Goal: Task Accomplishment & Management: Complete application form

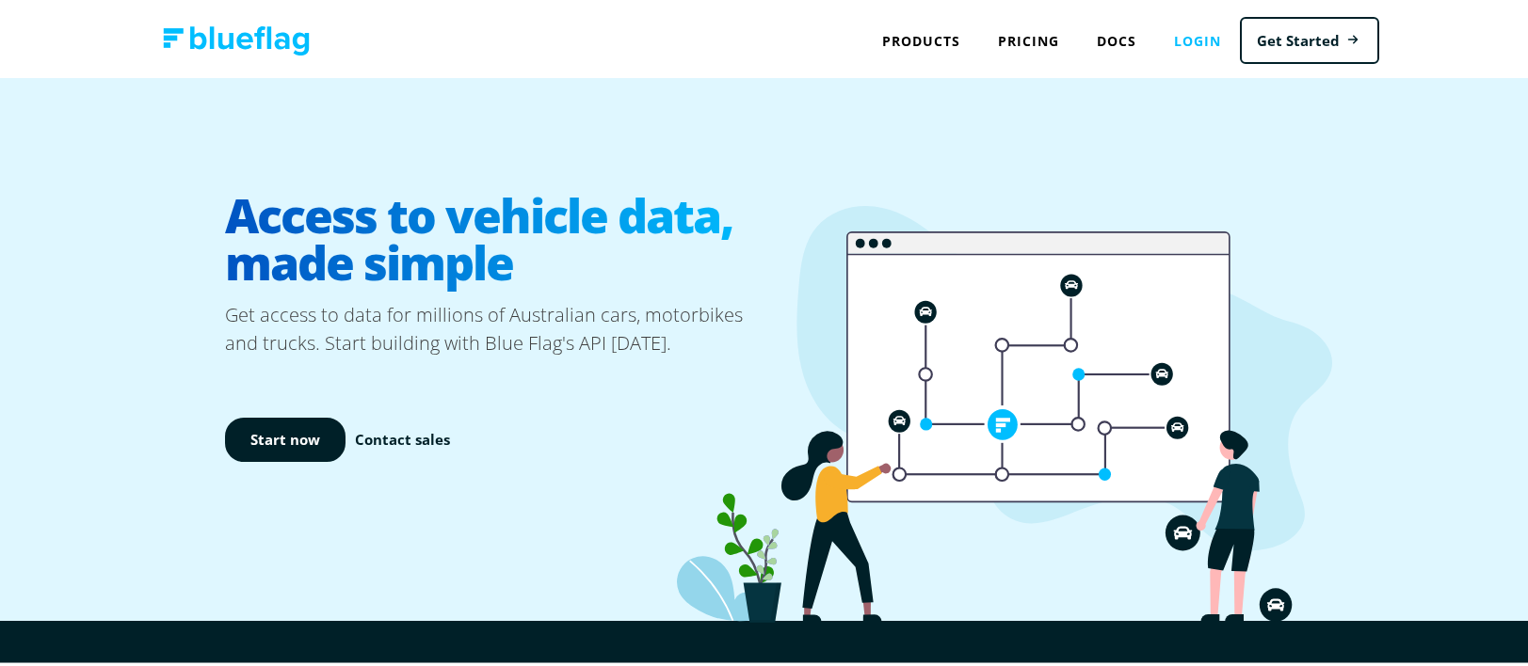
click at [1200, 44] on link "Login" at bounding box center [1197, 38] width 85 height 39
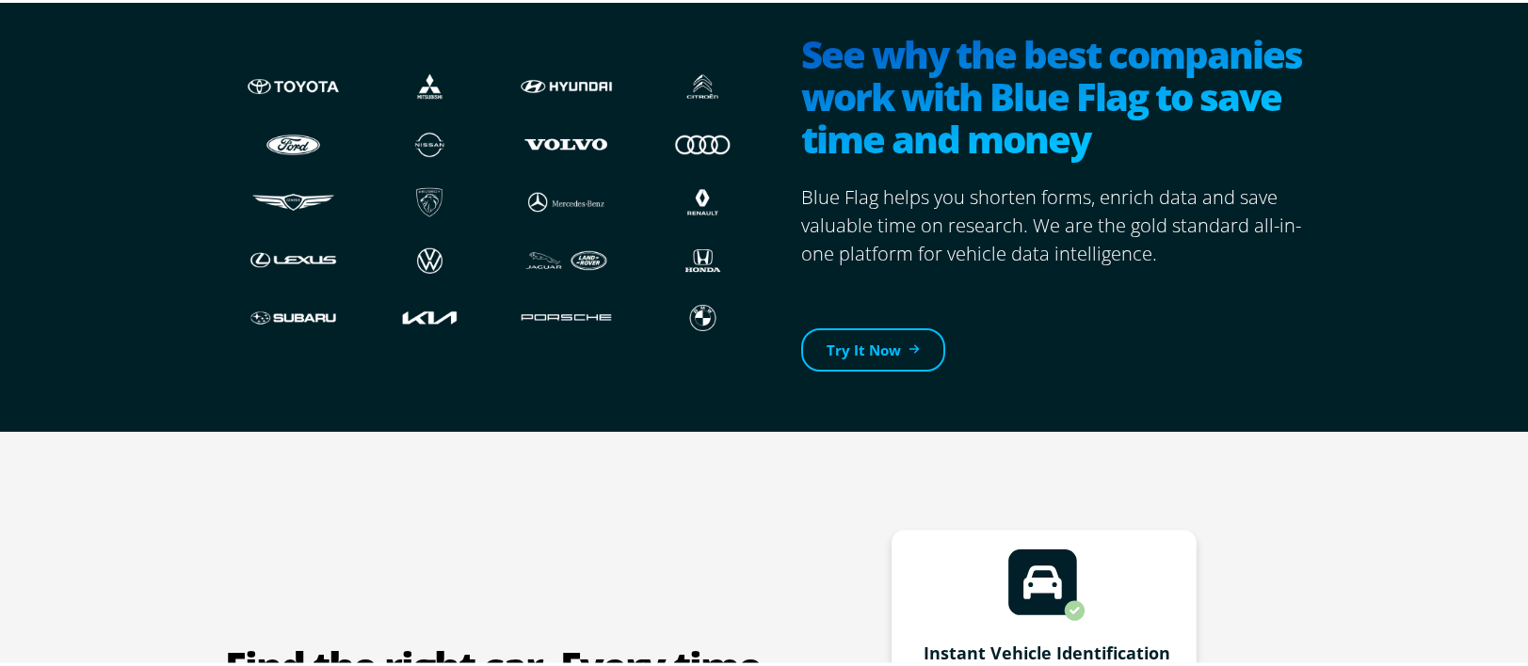
scroll to position [649, 0]
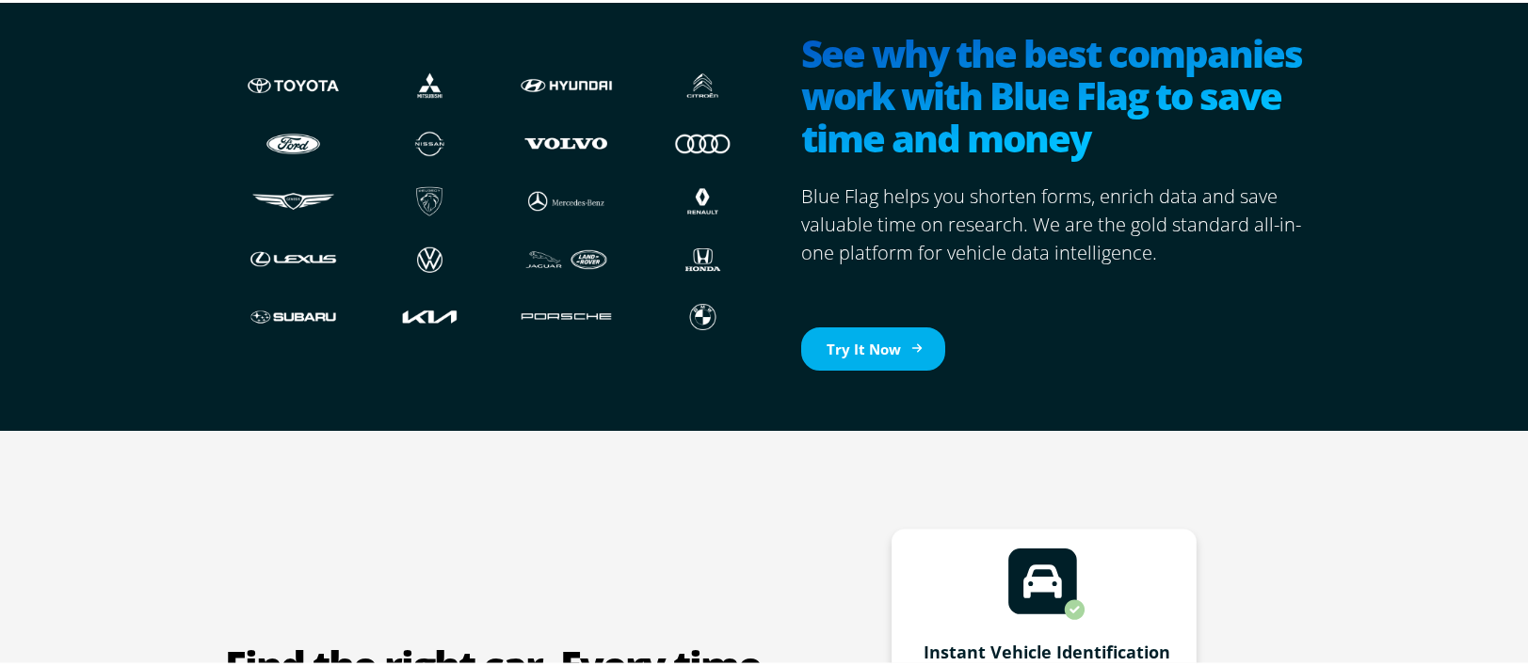
click at [836, 342] on link "Try It Now" at bounding box center [873, 347] width 144 height 44
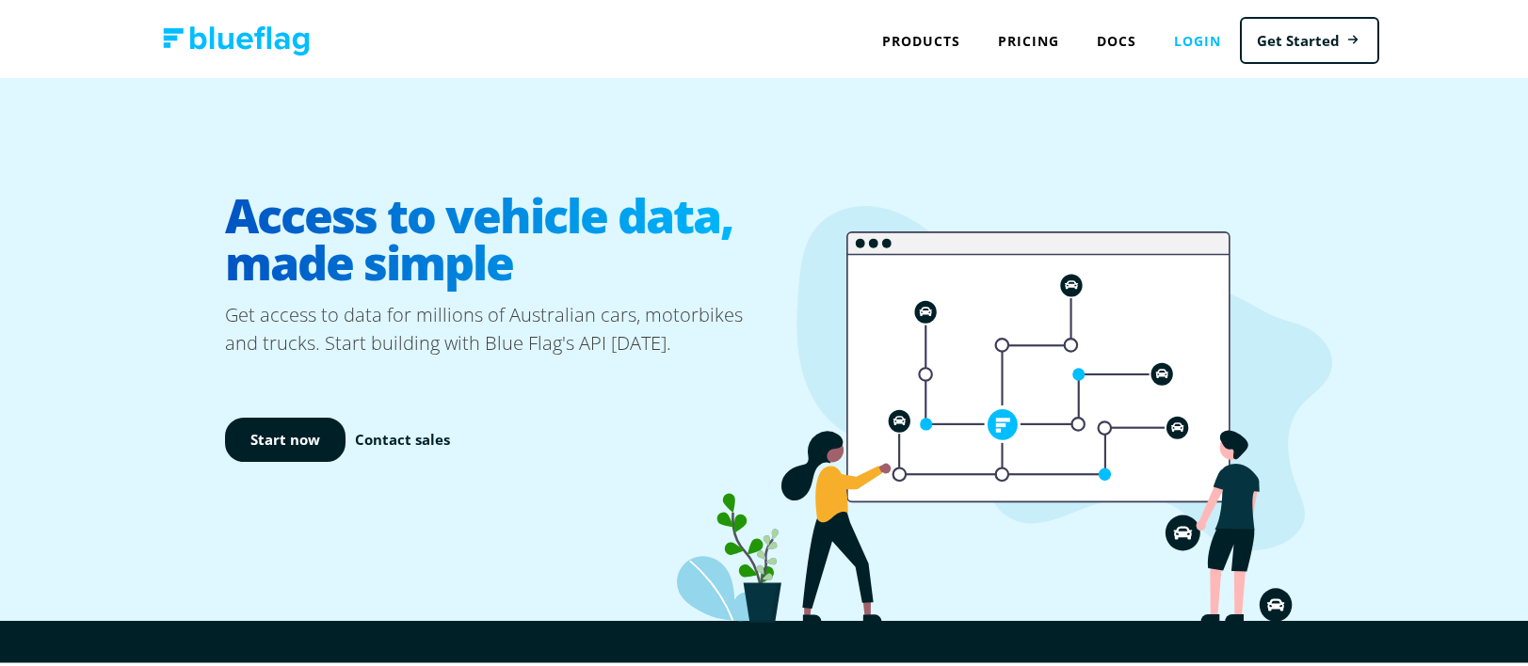
click at [1185, 37] on link "Login" at bounding box center [1197, 38] width 85 height 39
